Goal: Transaction & Acquisition: Purchase product/service

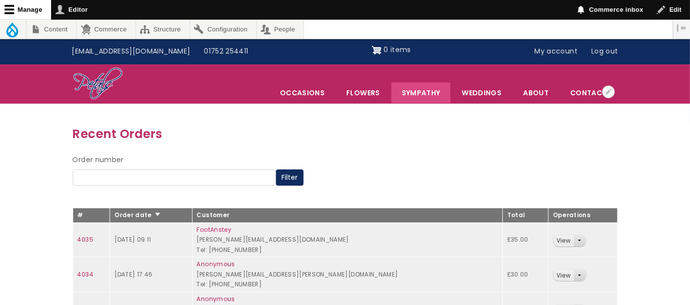
click at [421, 99] on link "Sympathy" at bounding box center [420, 92] width 59 height 21
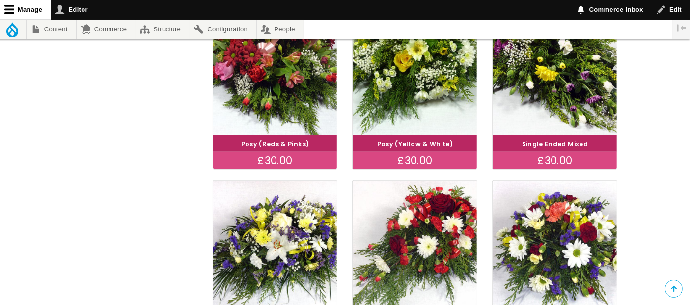
scroll to position [705, 0]
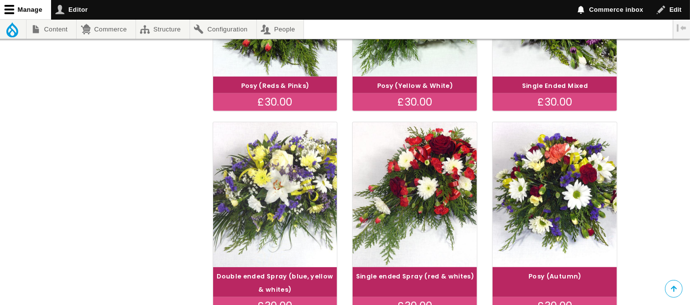
click at [279, 241] on img at bounding box center [274, 195] width 139 height 162
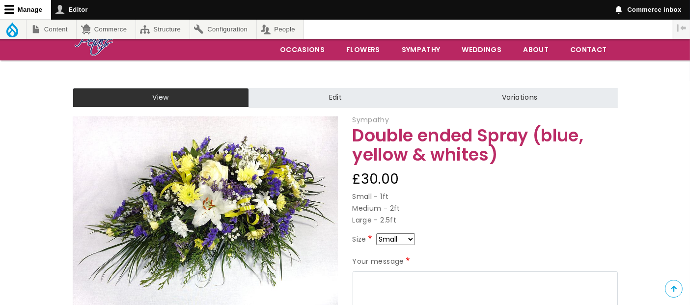
scroll to position [43, 0]
click at [410, 242] on select "Small Medium Large" at bounding box center [395, 239] width 39 height 12
select select "9"
click at [408, 234] on select "Small Medium Large" at bounding box center [395, 239] width 39 height 12
select select "8"
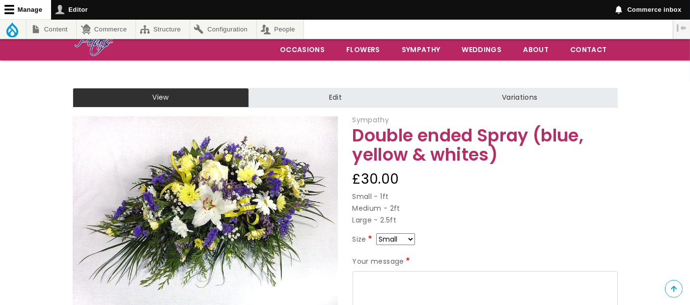
click at [410, 239] on select "Small Medium Large" at bounding box center [395, 239] width 39 height 12
select select "9"
click at [411, 238] on select "Small Medium Large" at bounding box center [395, 239] width 39 height 12
select select "10"
click at [410, 239] on select "Small Medium Large" at bounding box center [395, 239] width 39 height 12
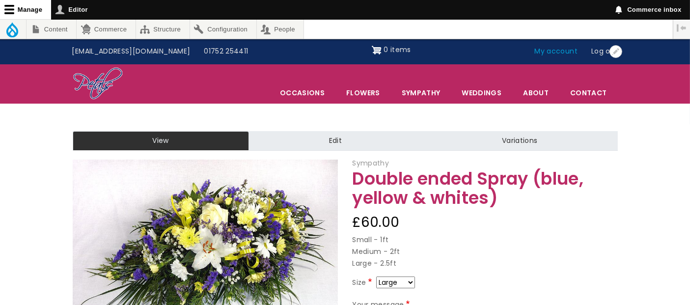
click at [548, 53] on link "My account" at bounding box center [556, 51] width 57 height 19
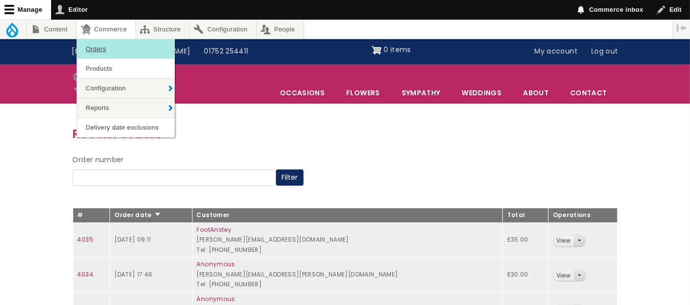
click at [97, 48] on link "Orders" at bounding box center [125, 48] width 97 height 19
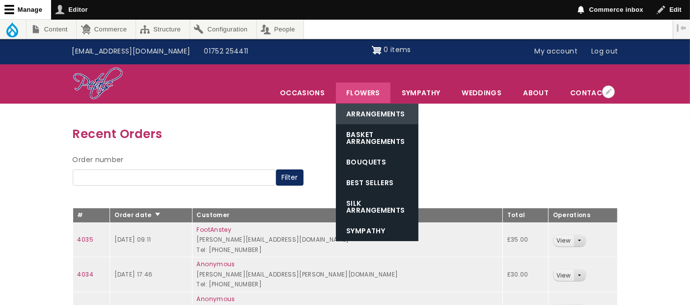
click at [377, 113] on link "Arrangements" at bounding box center [377, 114] width 82 height 21
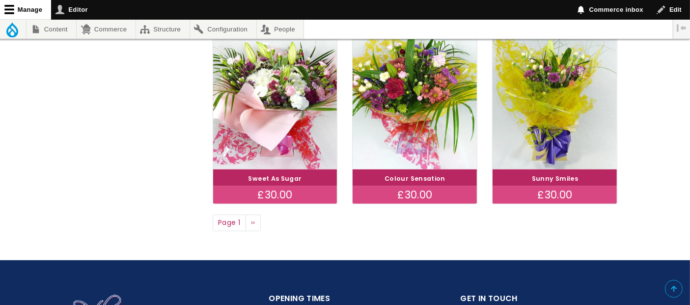
scroll to position [800, 0]
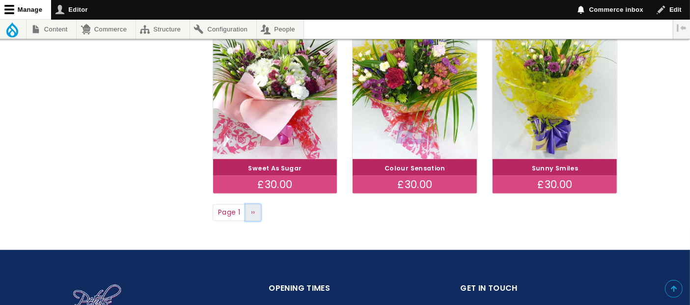
click at [252, 215] on span "››" at bounding box center [253, 212] width 4 height 10
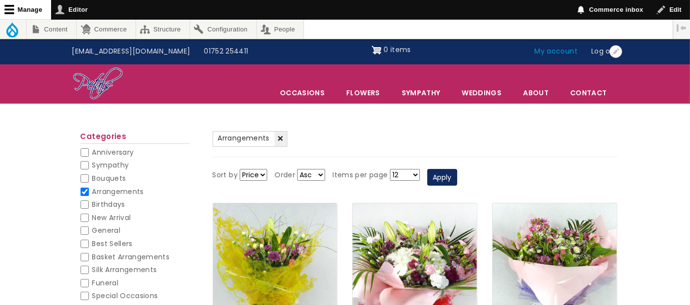
click at [547, 47] on link "My account" at bounding box center [556, 51] width 57 height 19
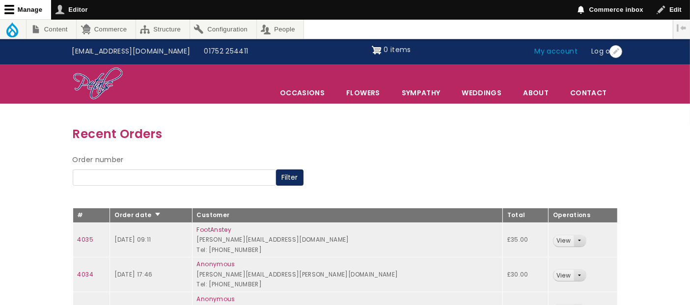
click at [555, 52] on link "My account" at bounding box center [556, 51] width 57 height 19
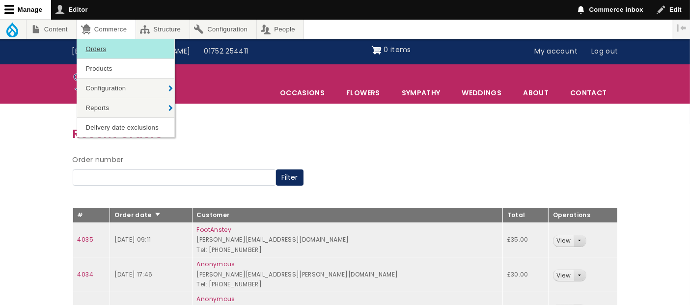
click at [103, 47] on link "Orders" at bounding box center [125, 48] width 97 height 19
